Goal: Information Seeking & Learning: Learn about a topic

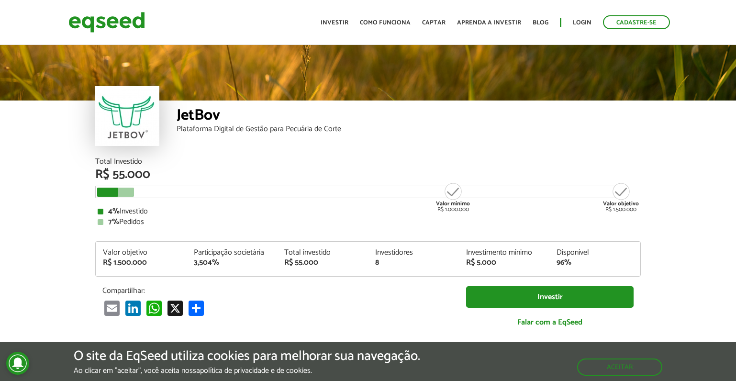
scroll to position [1126, 0]
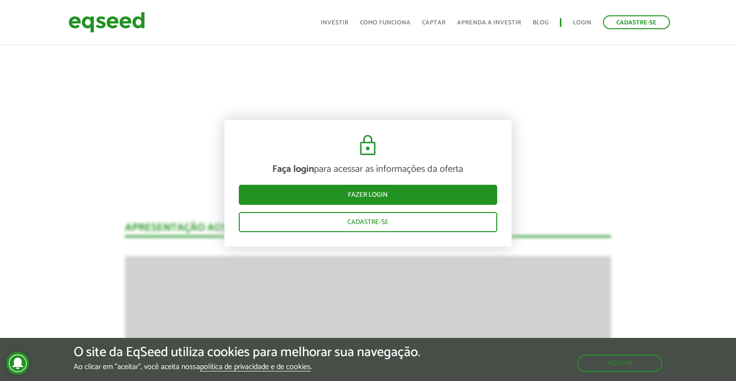
click at [592, 354] on div "Aceitar" at bounding box center [619, 358] width 85 height 27
click at [593, 360] on button "Aceitar" at bounding box center [620, 362] width 83 height 15
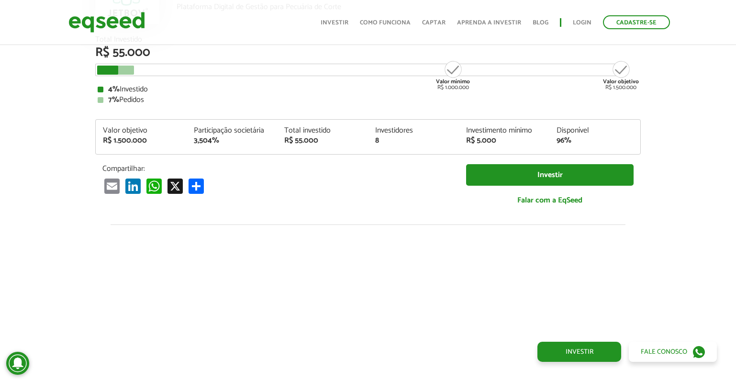
scroll to position [0, 0]
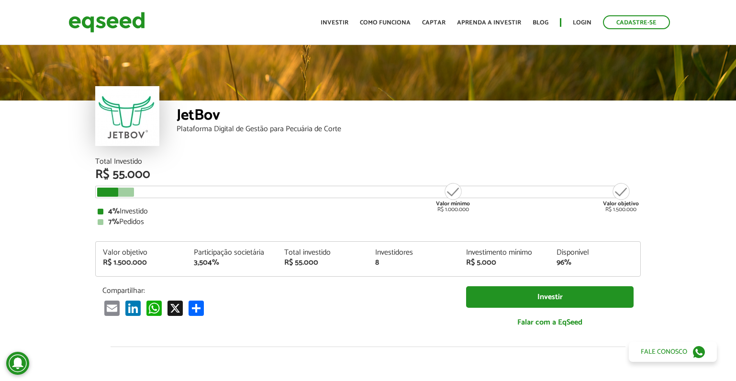
click at [199, 113] on div "JetBov" at bounding box center [409, 117] width 464 height 18
copy div "JetBov"
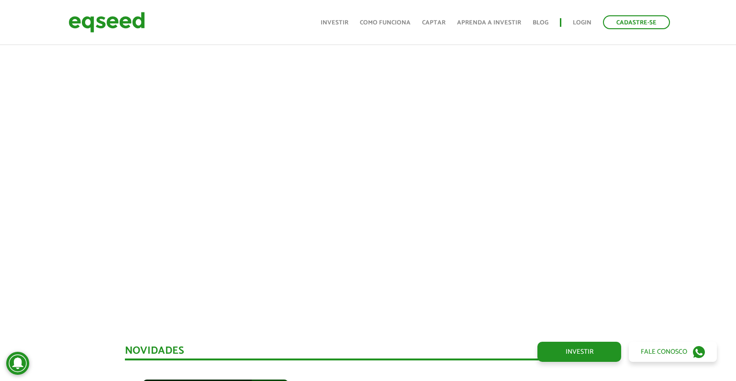
scroll to position [366, 0]
